Goal: Navigation & Orientation: Find specific page/section

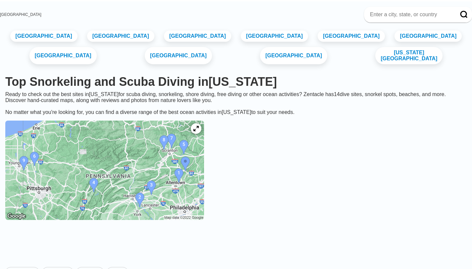
scroll to position [26, 0]
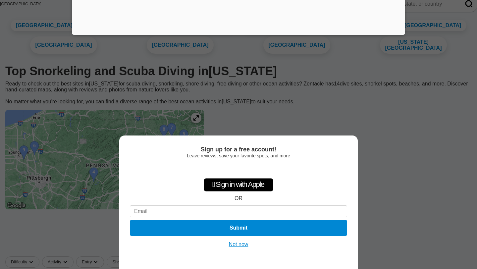
click at [235, 245] on button "Not now" at bounding box center [239, 244] width 24 height 7
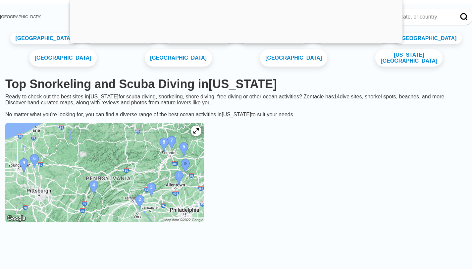
scroll to position [24, 0]
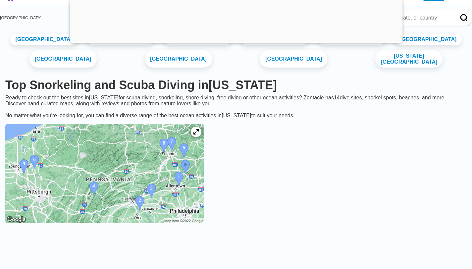
click at [55, 168] on img at bounding box center [104, 173] width 199 height 99
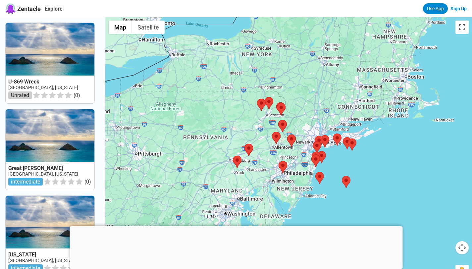
drag, startPoint x: 214, startPoint y: 58, endPoint x: 301, endPoint y: 117, distance: 104.9
click at [301, 117] on div at bounding box center [288, 151] width 366 height 269
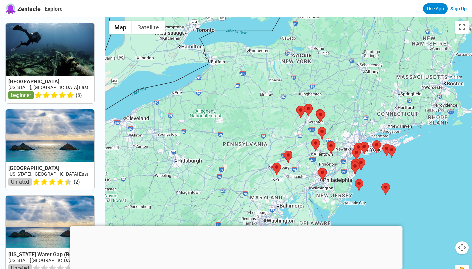
drag, startPoint x: 198, startPoint y: 122, endPoint x: 240, endPoint y: 120, distance: 42.5
click at [241, 120] on div at bounding box center [288, 151] width 366 height 269
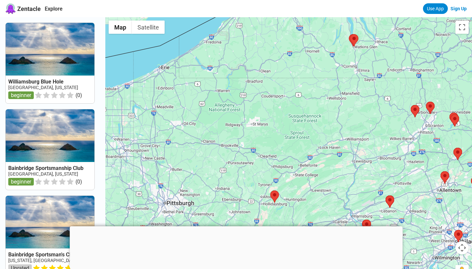
drag, startPoint x: 227, startPoint y: 109, endPoint x: 246, endPoint y: 118, distance: 20.6
click at [246, 118] on div at bounding box center [288, 151] width 366 height 269
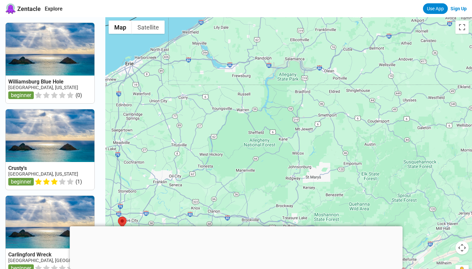
drag, startPoint x: 201, startPoint y: 91, endPoint x: 210, endPoint y: 111, distance: 22.1
click at [210, 111] on div at bounding box center [288, 151] width 366 height 269
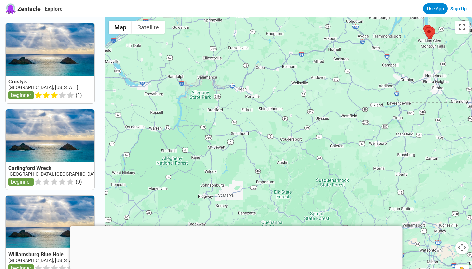
drag, startPoint x: 297, startPoint y: 104, endPoint x: 211, endPoint y: 122, distance: 88.0
click at [211, 122] on div at bounding box center [288, 151] width 366 height 269
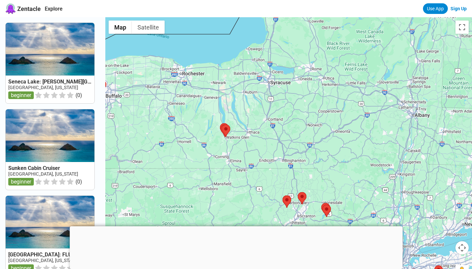
drag, startPoint x: 284, startPoint y: 125, endPoint x: 191, endPoint y: 175, distance: 105.0
click at [191, 175] on div at bounding box center [288, 151] width 366 height 269
